Goal: Register for event/course

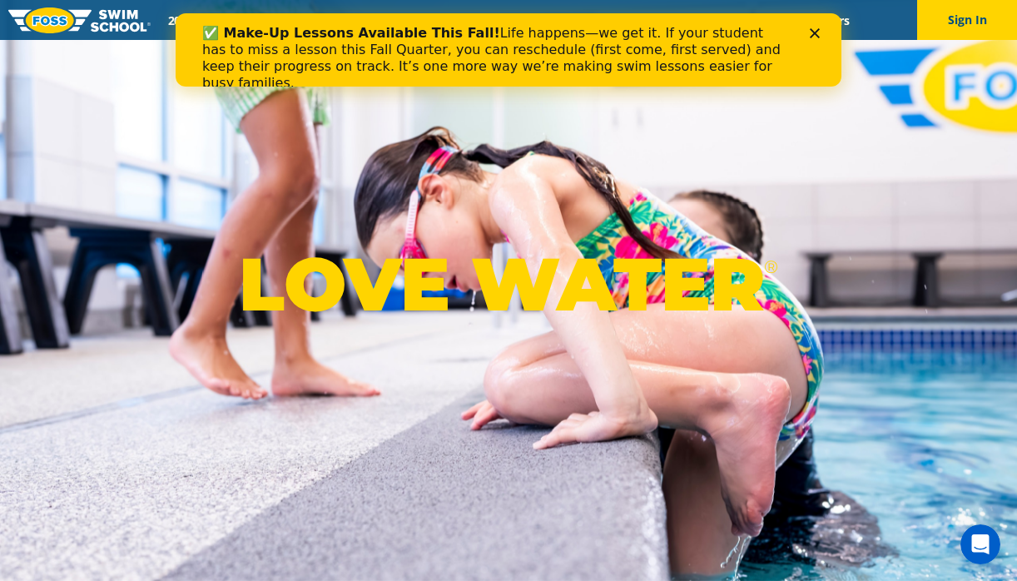
click at [815, 30] on icon "Close" at bounding box center [815, 33] width 10 height 10
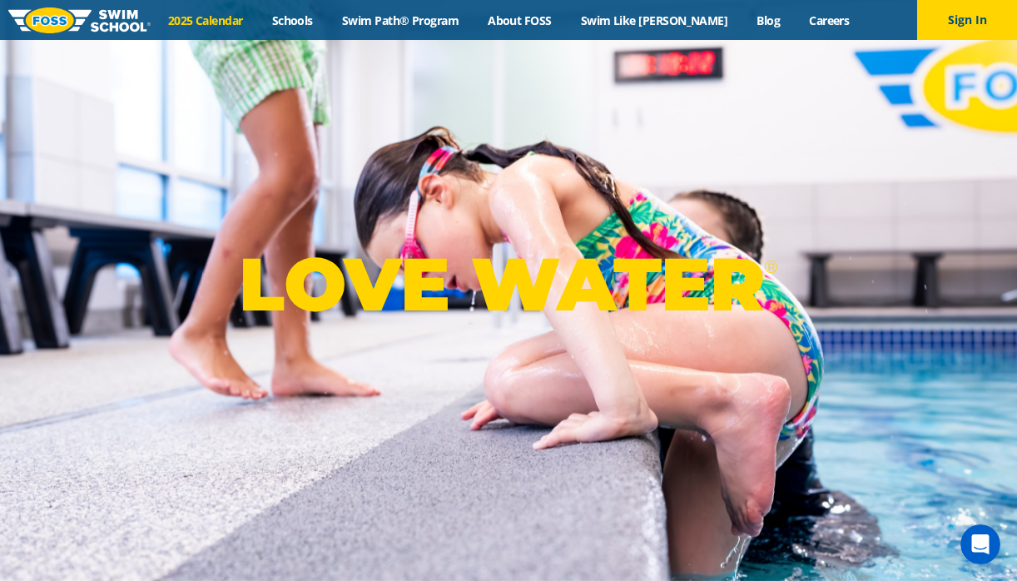
click at [249, 22] on link "2025 Calendar" at bounding box center [205, 20] width 104 height 16
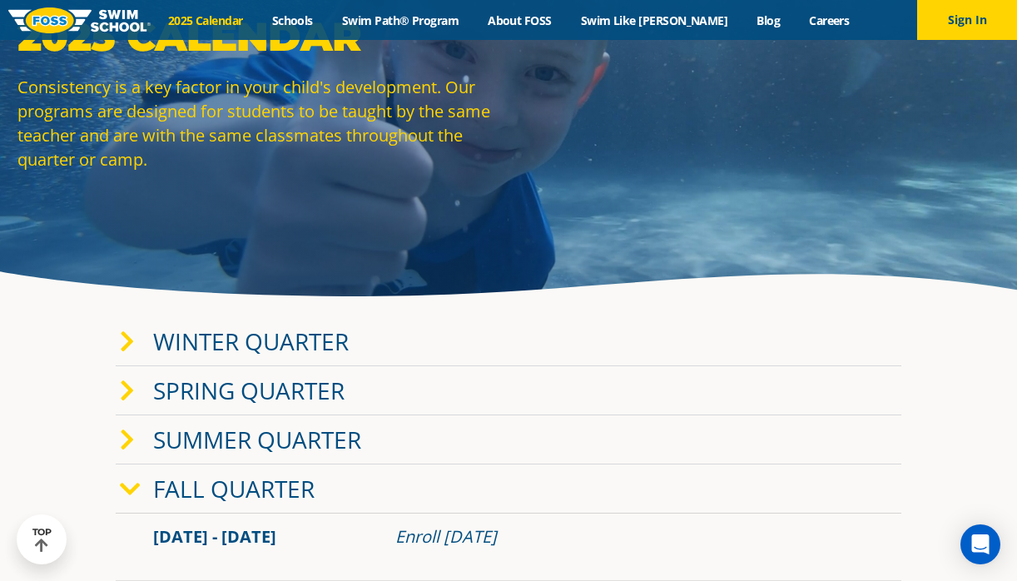
scroll to position [101, 0]
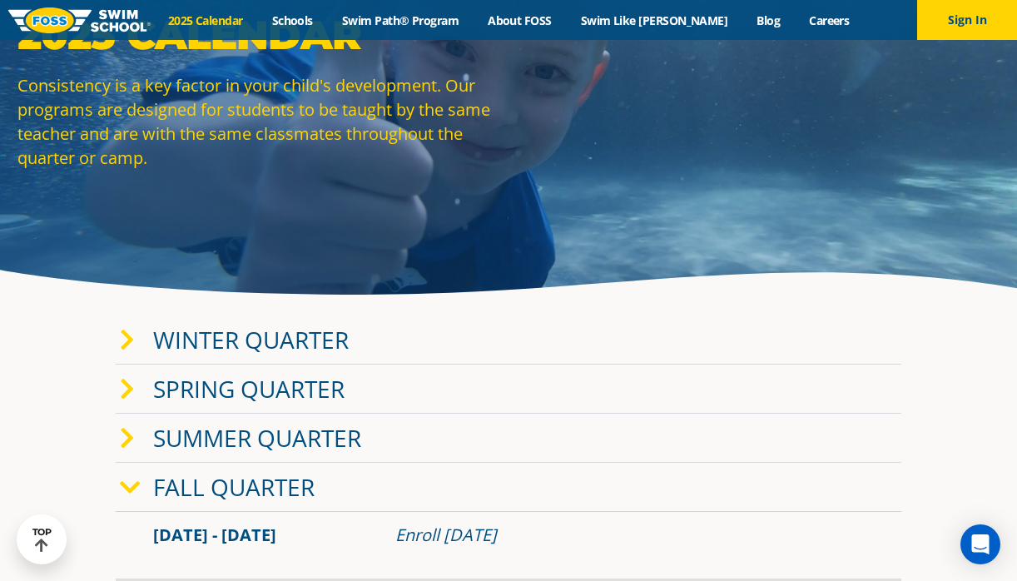
click at [299, 488] on link "Fall Quarter" at bounding box center [233, 487] width 161 height 32
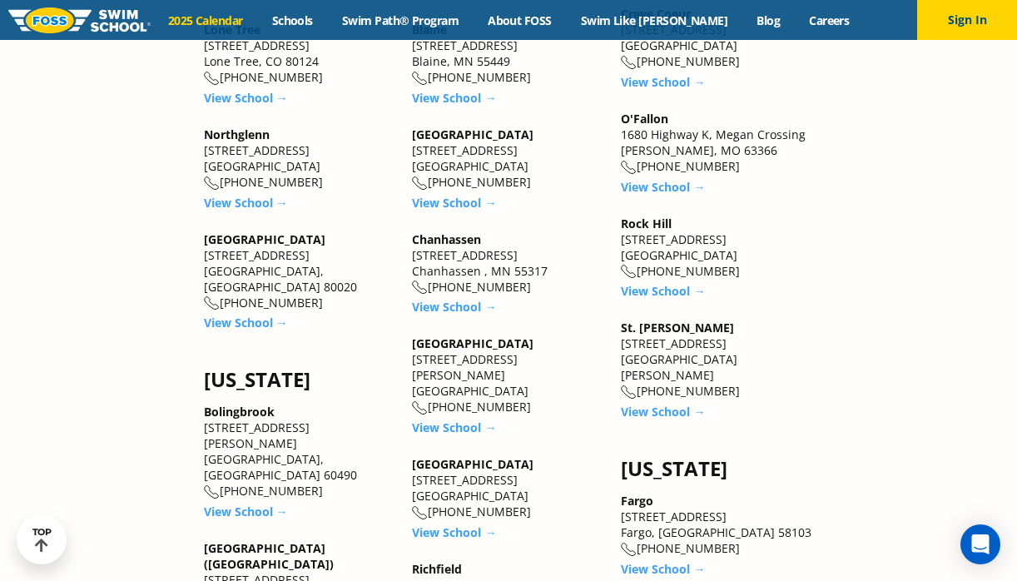
scroll to position [1292, 0]
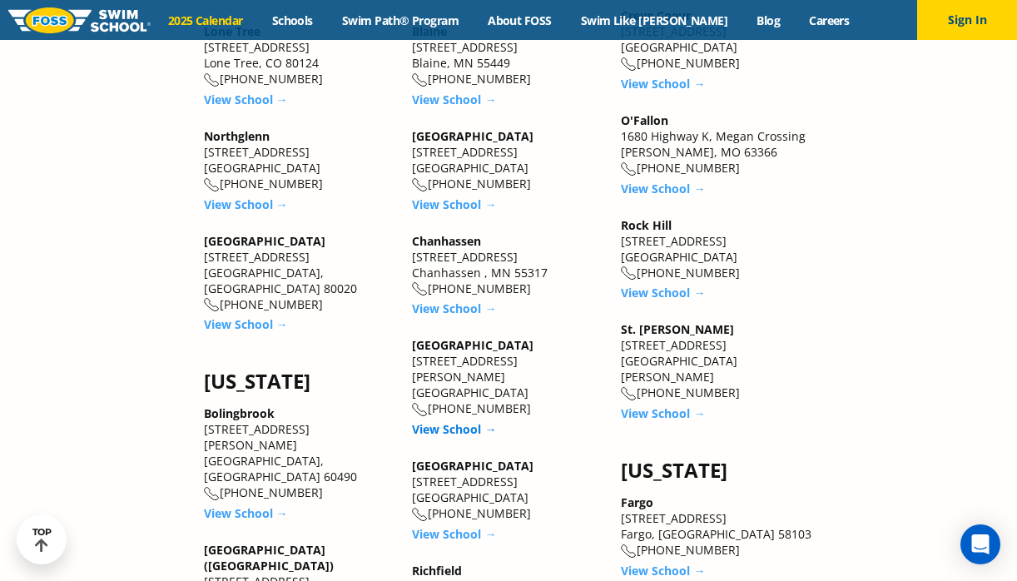
click at [445, 421] on link "View School →" at bounding box center [454, 429] width 84 height 16
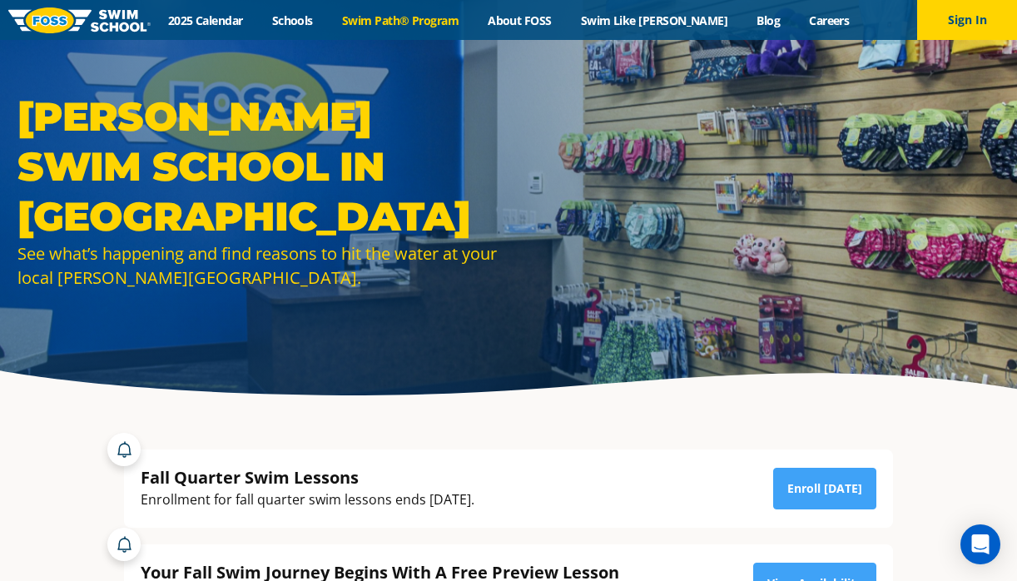
click at [450, 21] on link "Swim Path® Program" at bounding box center [400, 20] width 146 height 16
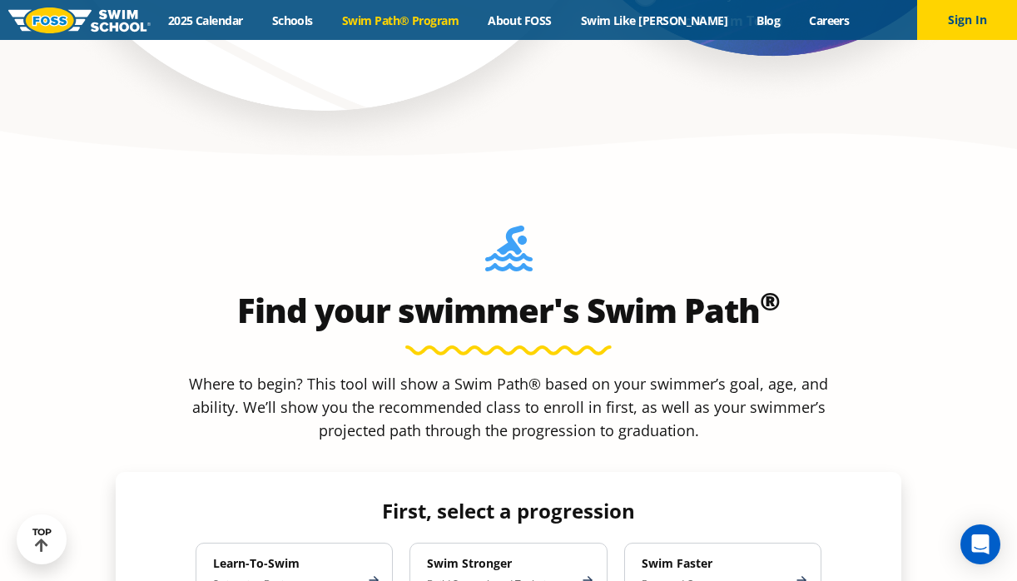
scroll to position [1288, 0]
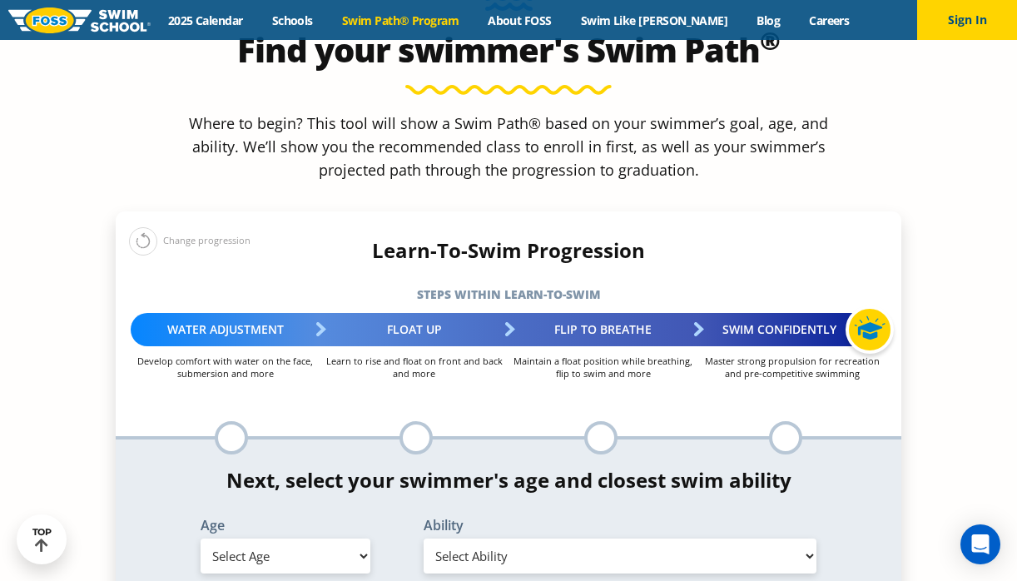
scroll to position [1567, 0]
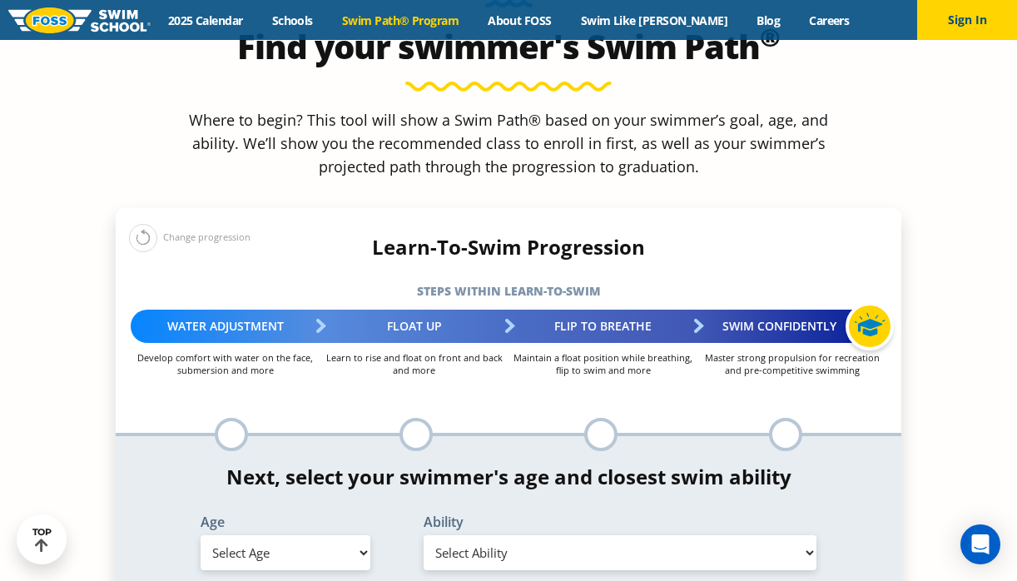
select select "5-years"
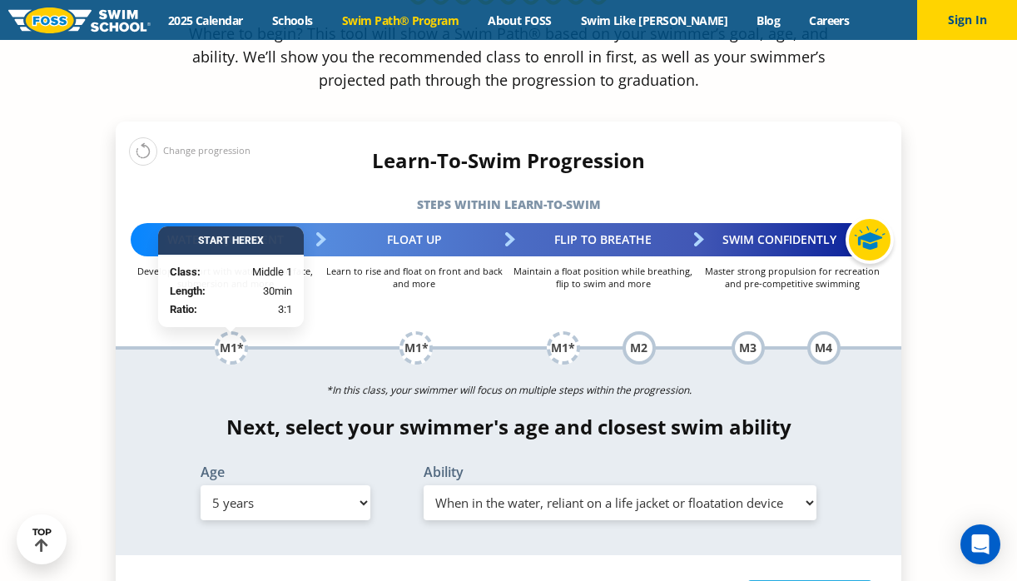
scroll to position [1655, 0]
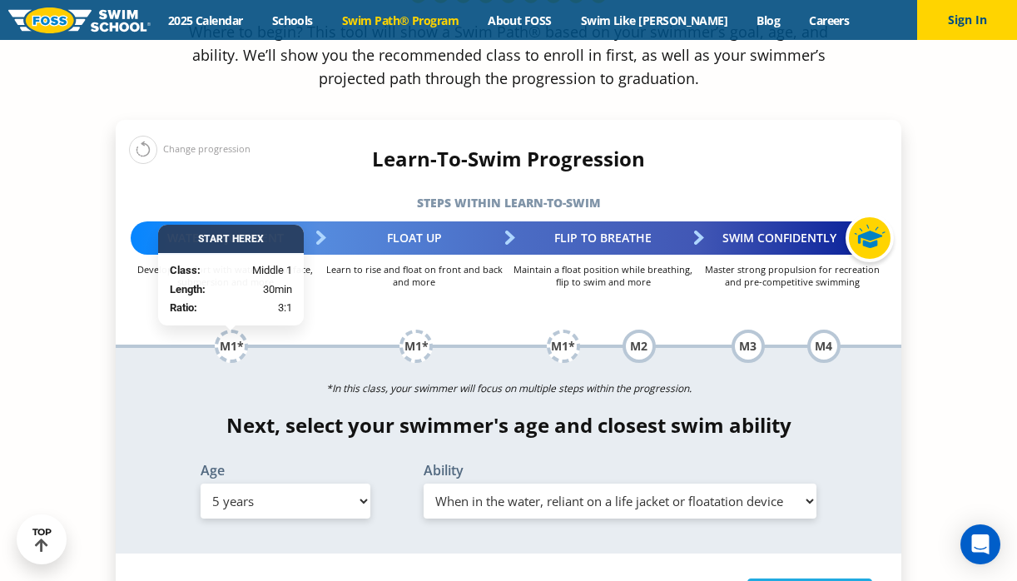
select select "5-years-uncomfortable-putting-face-in-the-water-andor-getting-water-on-ears-whi…"
select select "2-years"
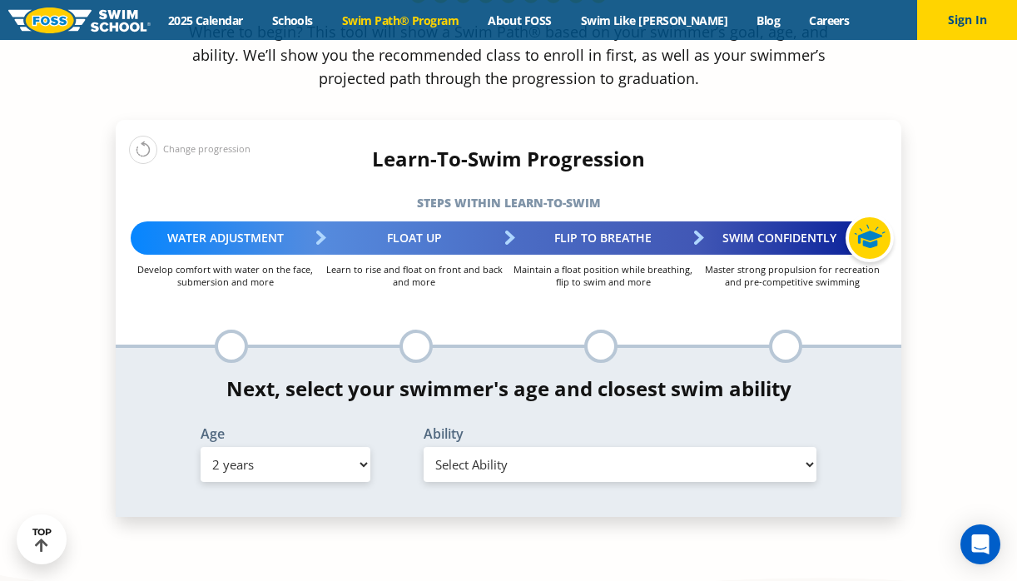
select select "2-years-comfortable-with-water-poured-over-face-eyes-and-ears-and-with-ears-in-…"
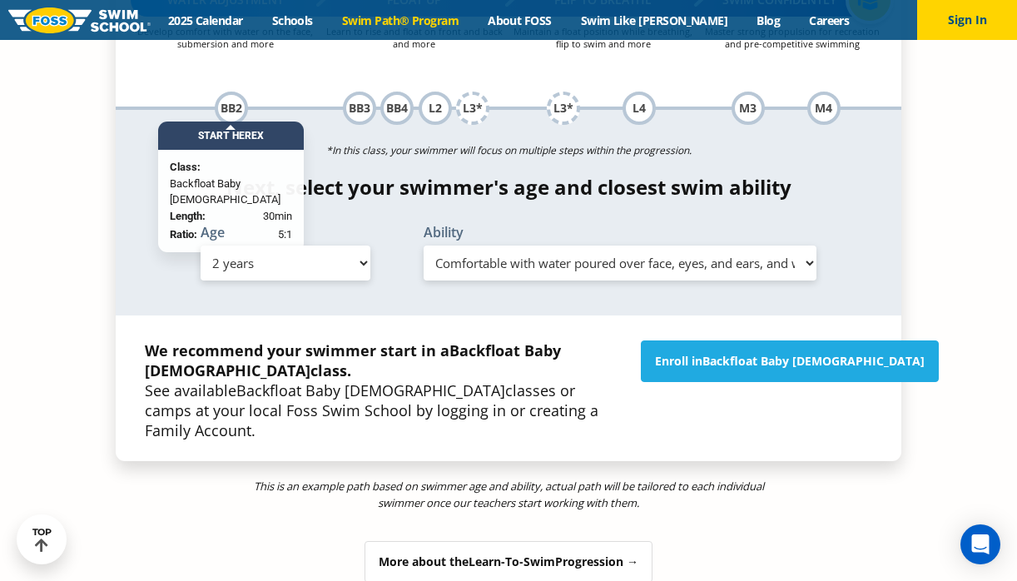
scroll to position [1910, 0]
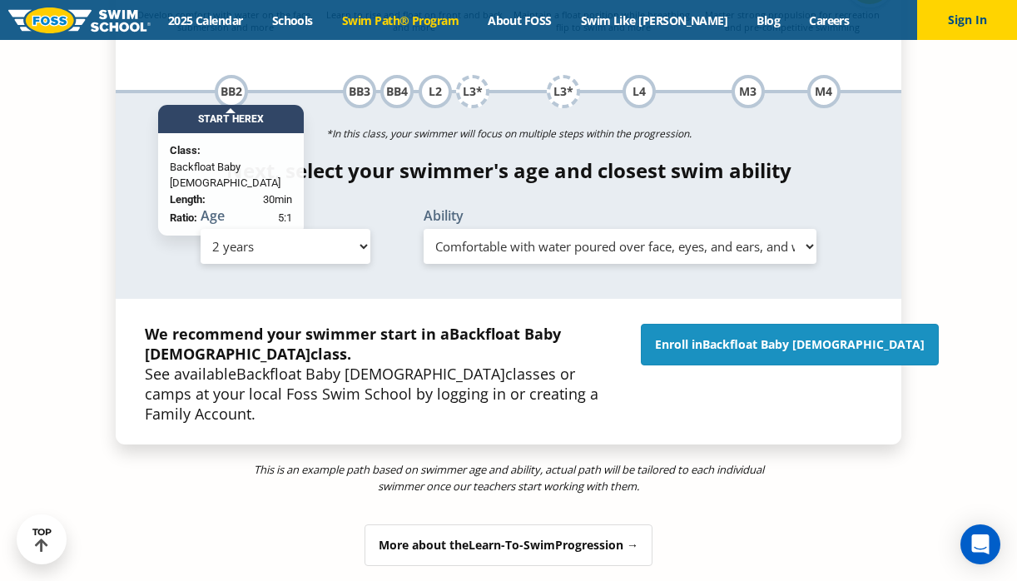
click at [763, 324] on link "Enroll in Backfloat Baby 2" at bounding box center [790, 345] width 298 height 42
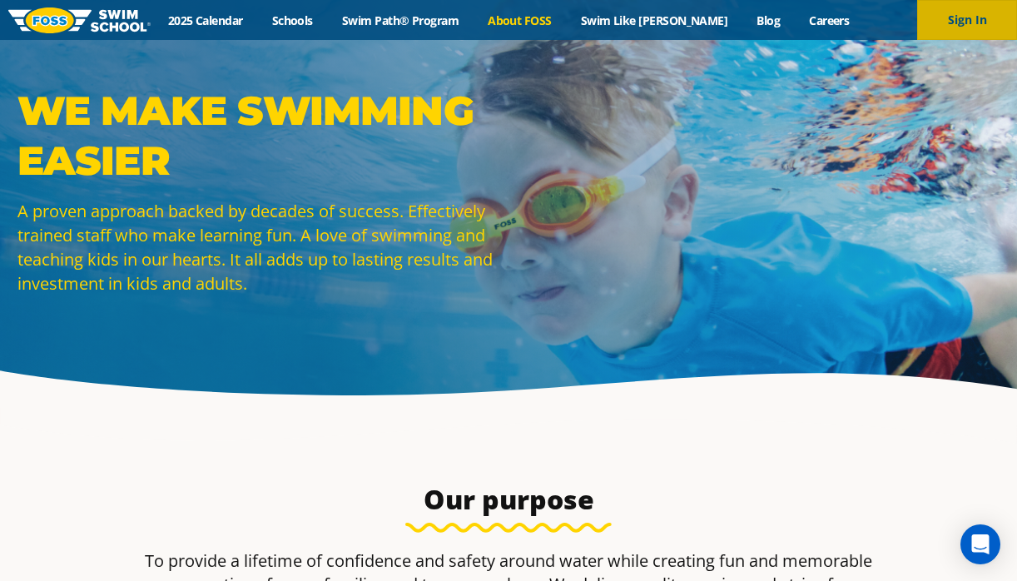
click at [964, 19] on button "Sign In" at bounding box center [967, 20] width 100 height 40
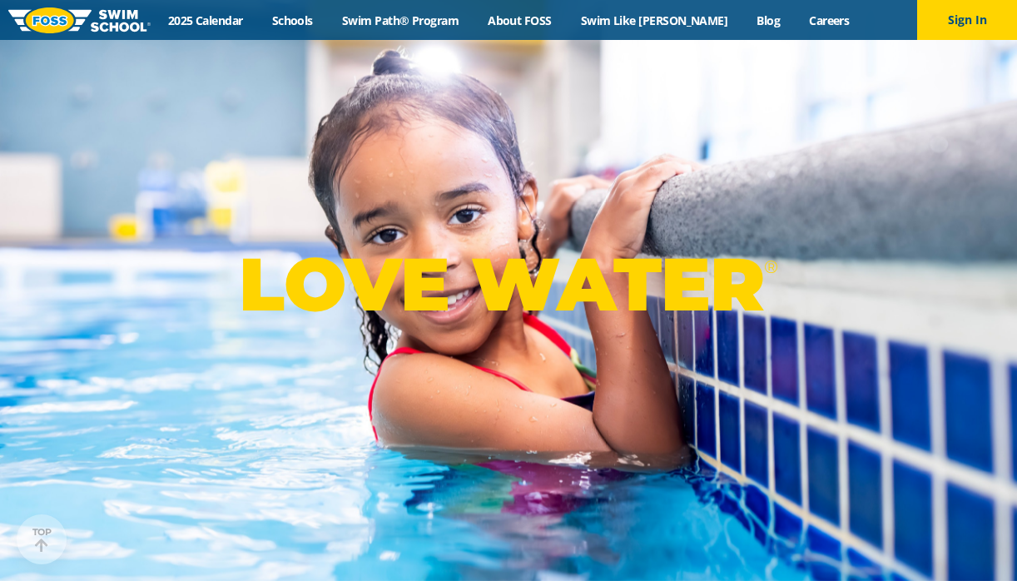
scroll to position [622, 0]
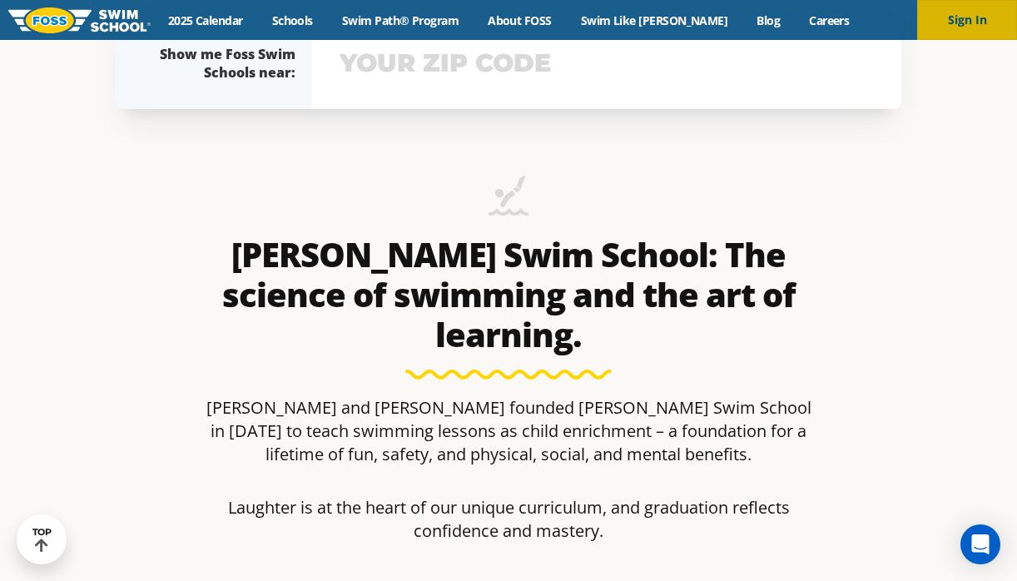
click at [970, 27] on button "Sign In" at bounding box center [967, 20] width 100 height 40
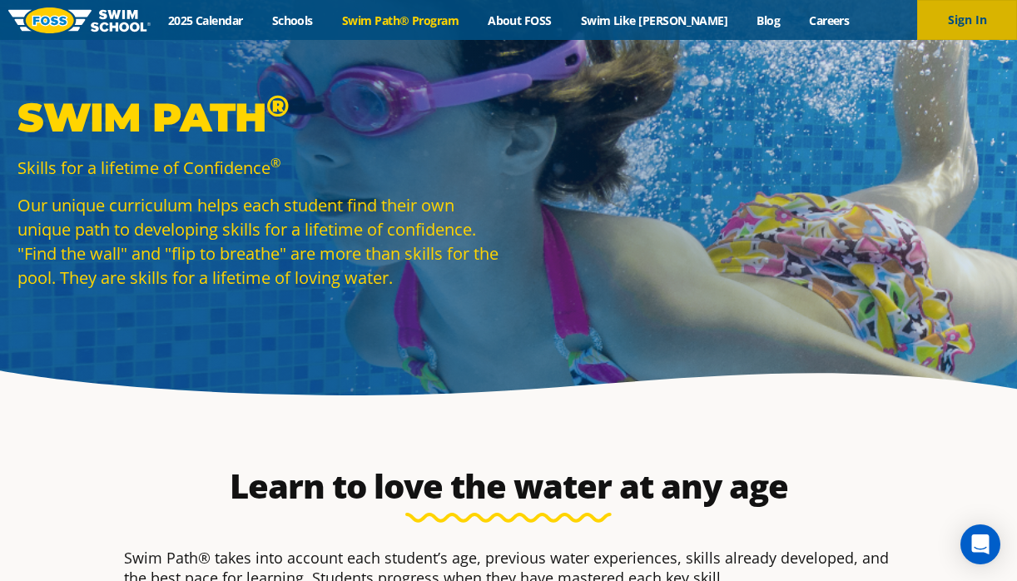
click at [936, 35] on button "Sign In" at bounding box center [967, 20] width 100 height 40
